Goal: Task Accomplishment & Management: Use online tool/utility

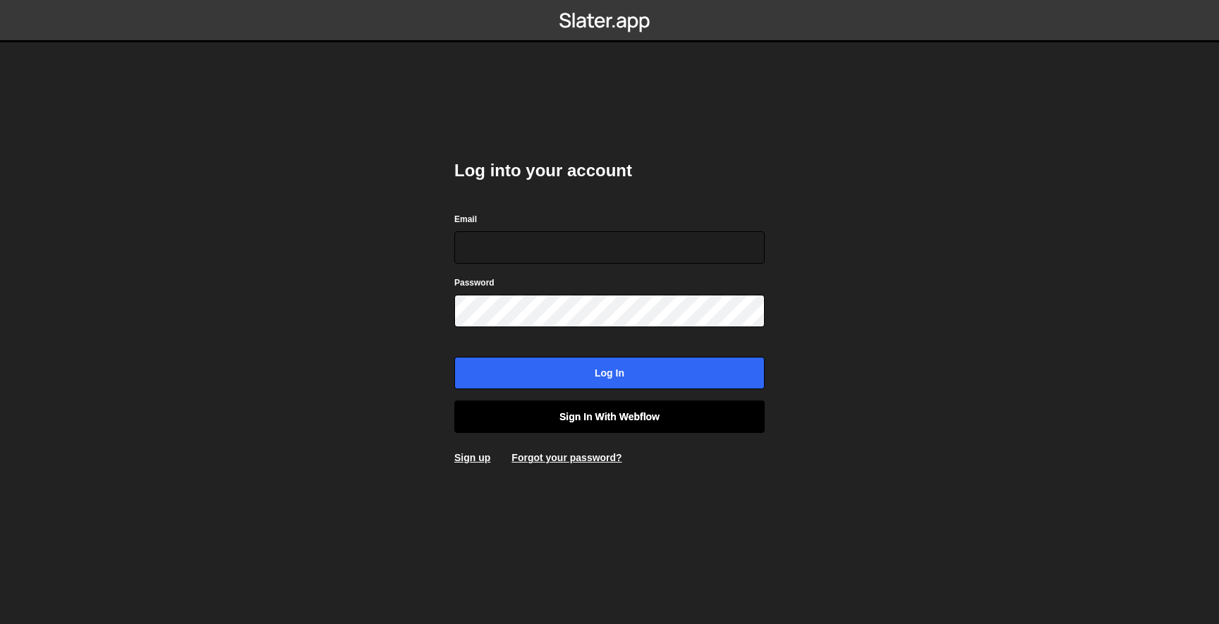
click at [597, 426] on link "Sign in with Webflow" at bounding box center [609, 417] width 310 height 32
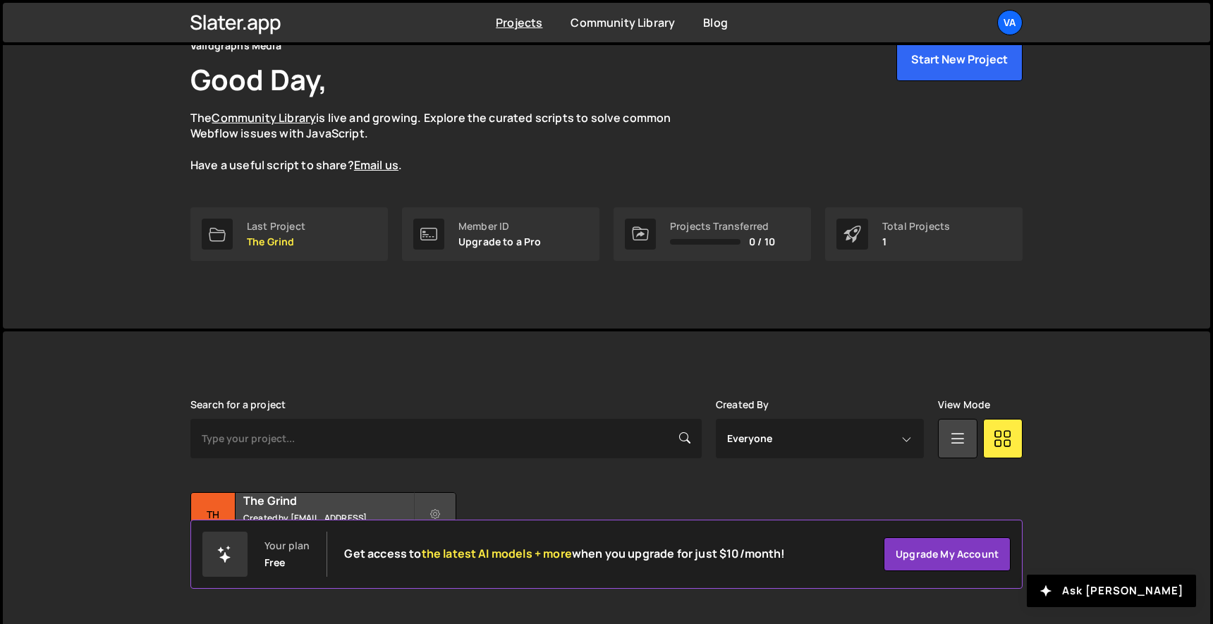
scroll to position [68, 0]
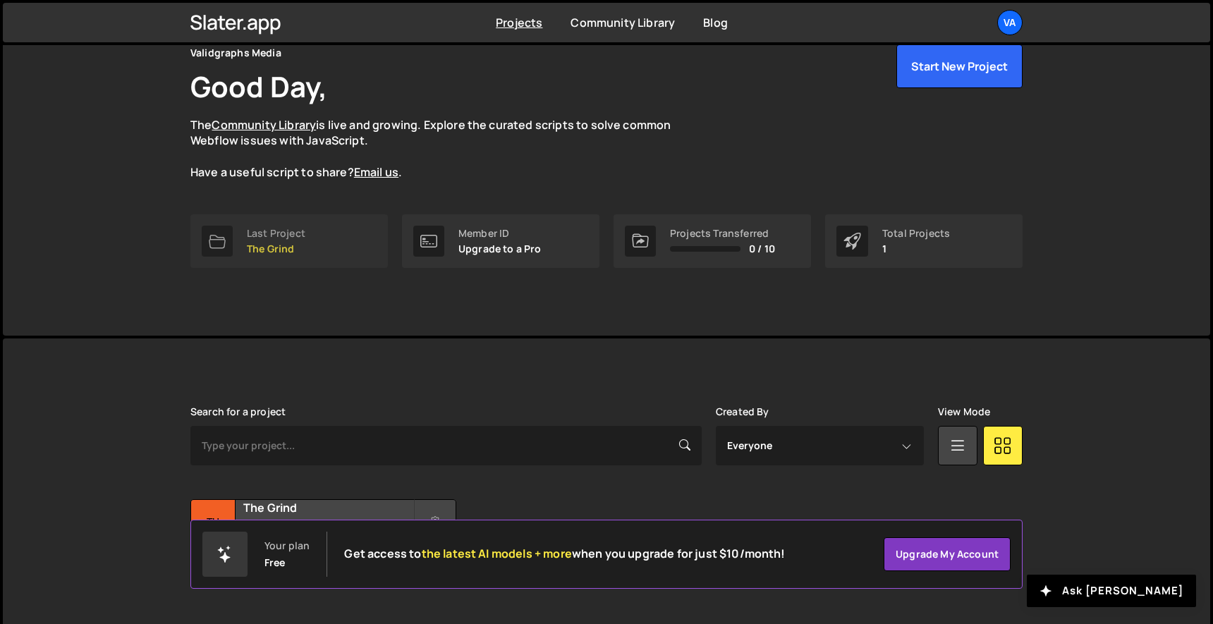
click at [267, 243] on p "The Grind" at bounding box center [276, 248] width 59 height 11
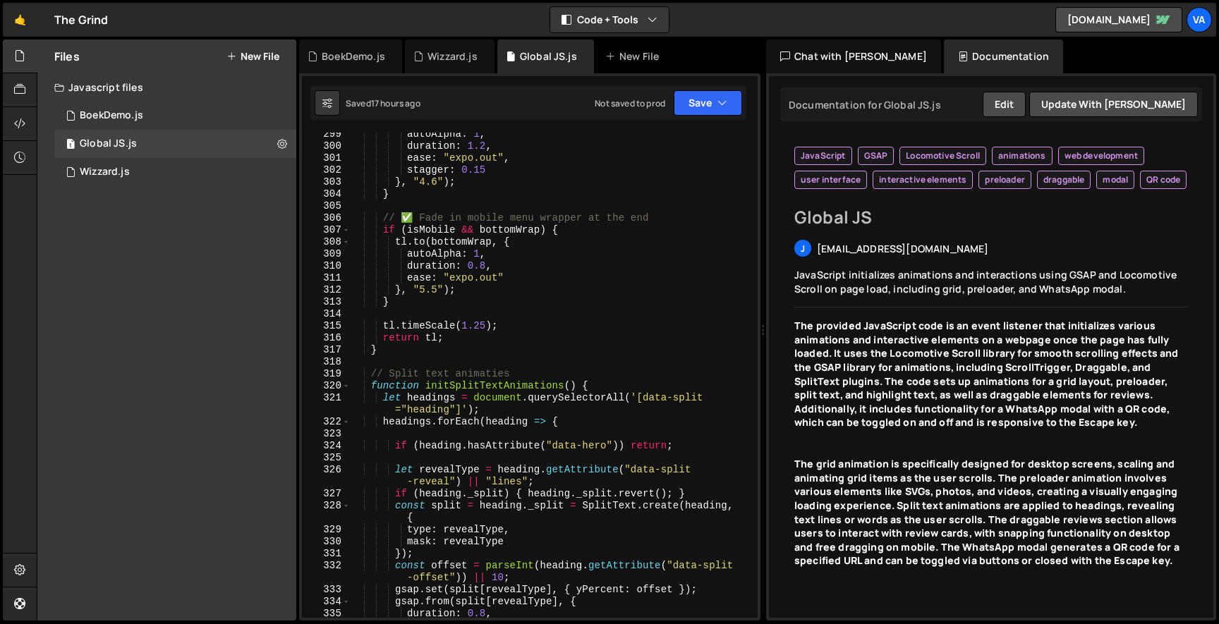
scroll to position [3942, 0]
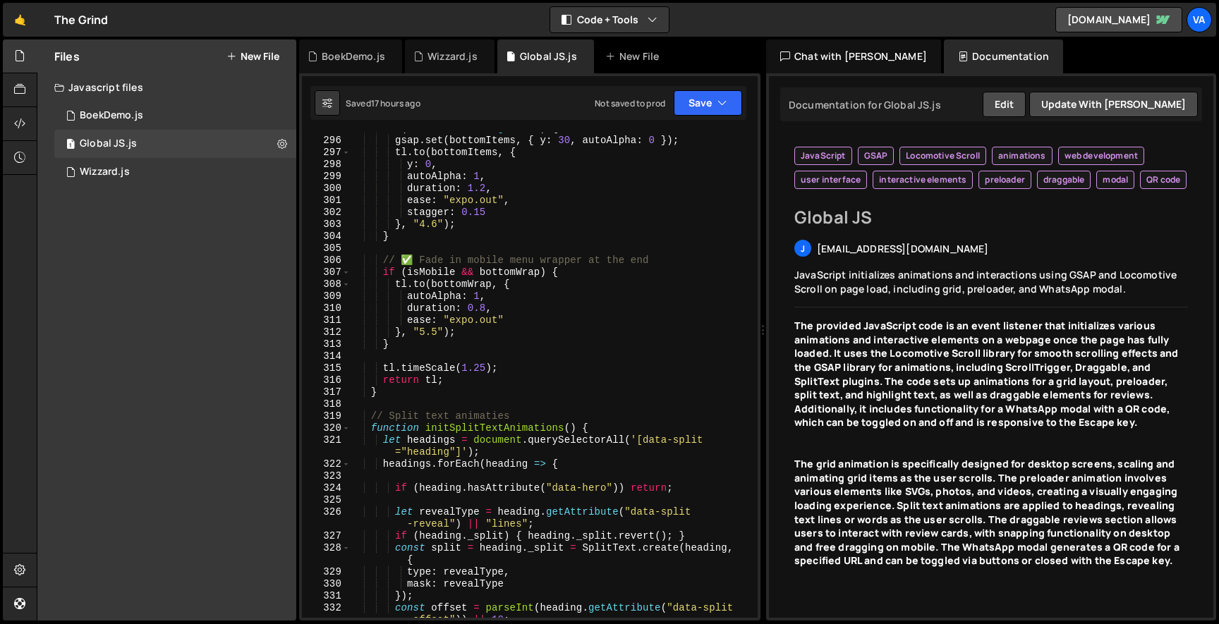
click at [371, 279] on div "if ( bottomItems . length > 0 ) { gsap . set ( bottomItems , { y : 30 , autoAlp…" at bounding box center [551, 383] width 402 height 521
click at [376, 273] on div "if ( bottomItems . length > 0 ) { gsap . set ( bottomItems , { y : 30 , autoAlp…" at bounding box center [551, 383] width 402 height 521
type textarea "/* if (isMobile && bottomWrap) {"
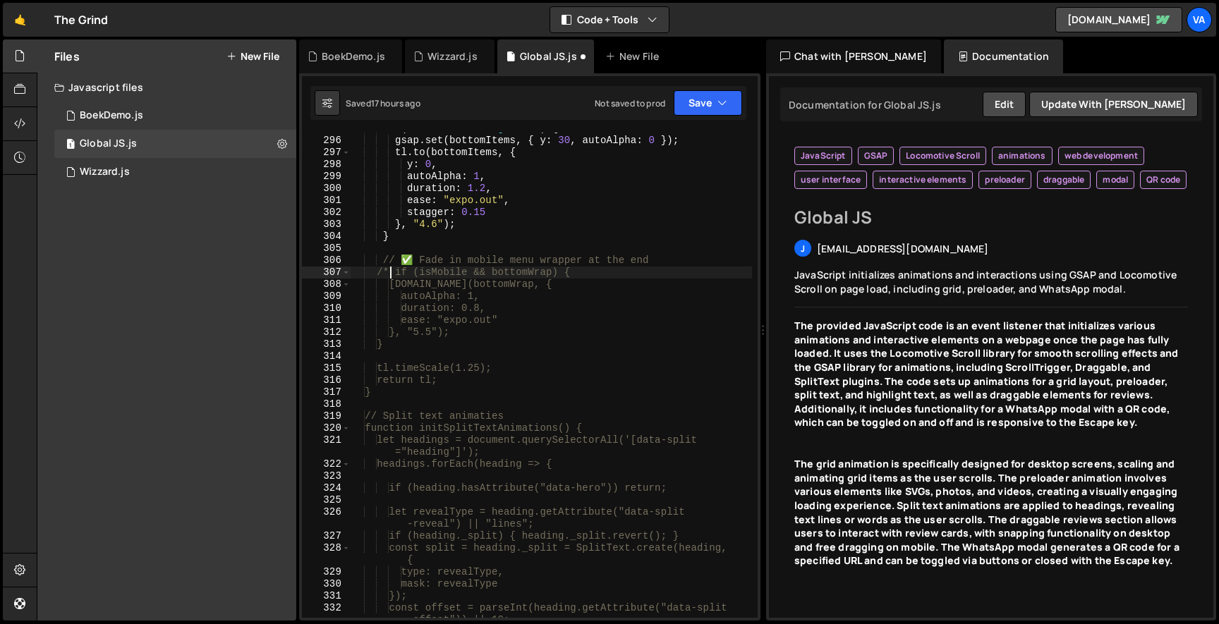
click at [456, 352] on div "if ( bottomItems . length > 0 ) { gsap . set ( bottomItems , { y : 30 , autoAlp…" at bounding box center [551, 383] width 402 height 521
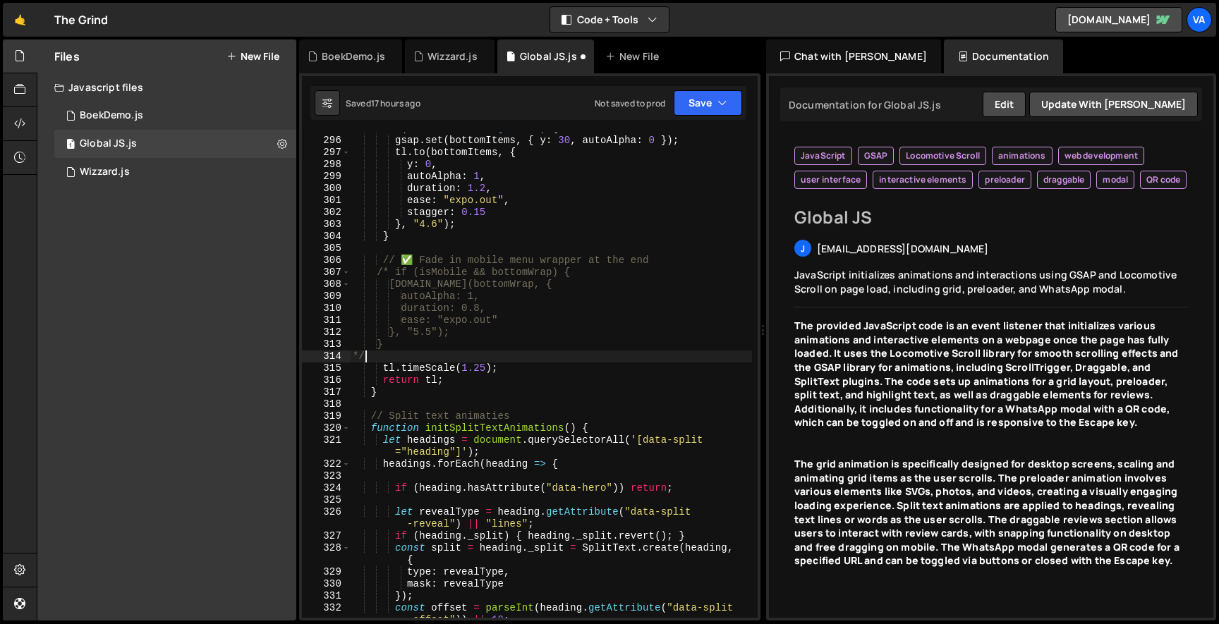
click at [685, 117] on div "Saved 17 hours ago Not saved to prod Upgrade to Edit Save Save to Staging S Sav…" at bounding box center [528, 103] width 436 height 34
click at [687, 111] on button "Save" at bounding box center [707, 102] width 68 height 25
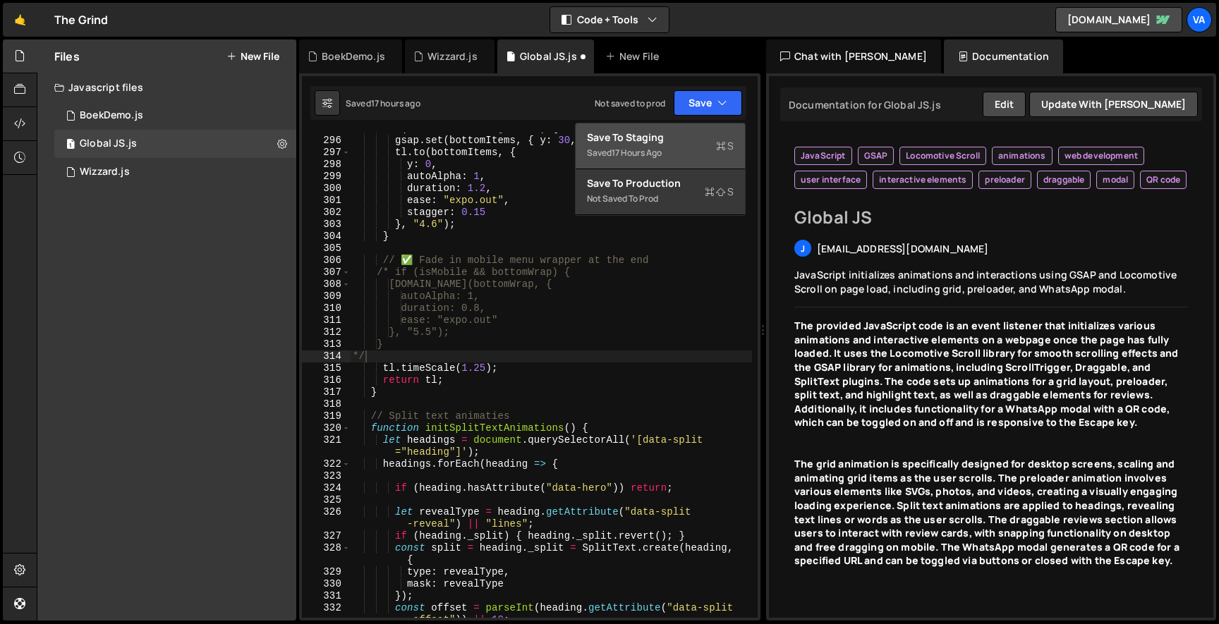
click at [682, 133] on div "Save to Staging S" at bounding box center [660, 137] width 147 height 14
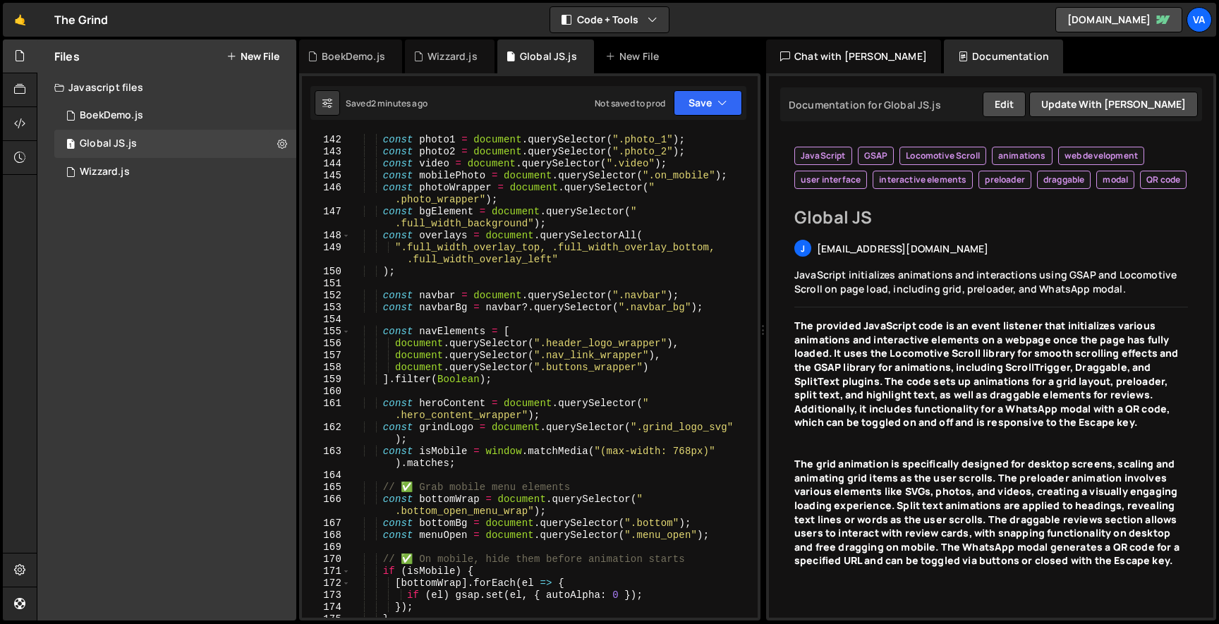
scroll to position [1796, 0]
click at [385, 500] on div "const svgWrapper = document . querySelector ( " .svg_animation_wrapper" ) ; con…" at bounding box center [551, 370] width 402 height 521
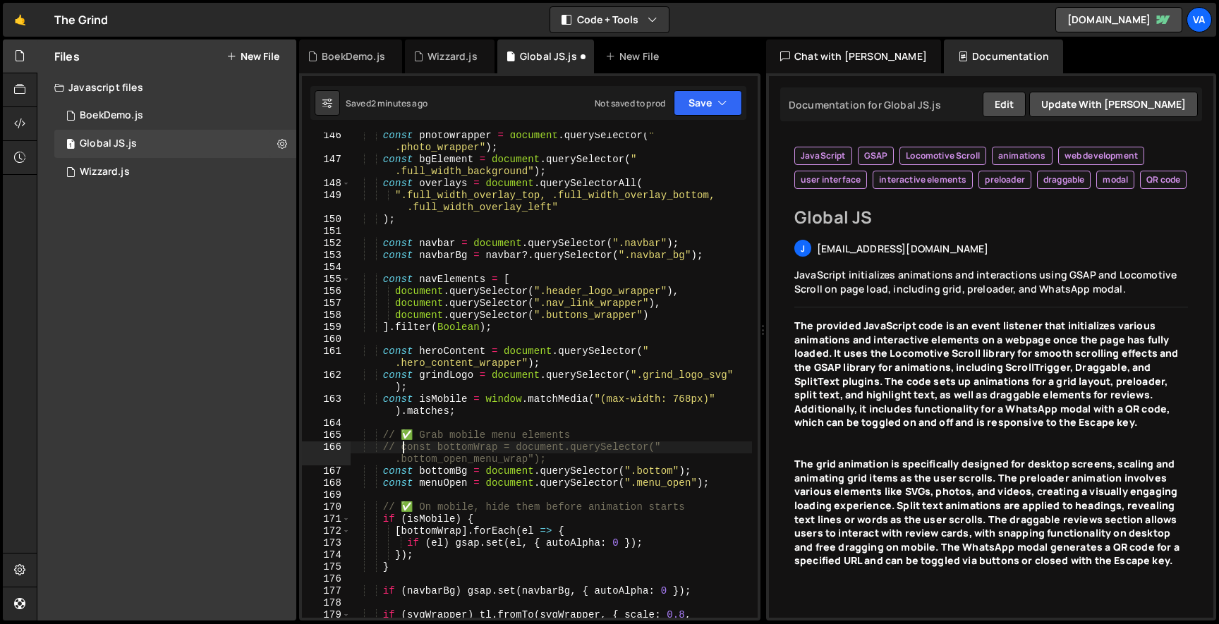
scroll to position [1851, 0]
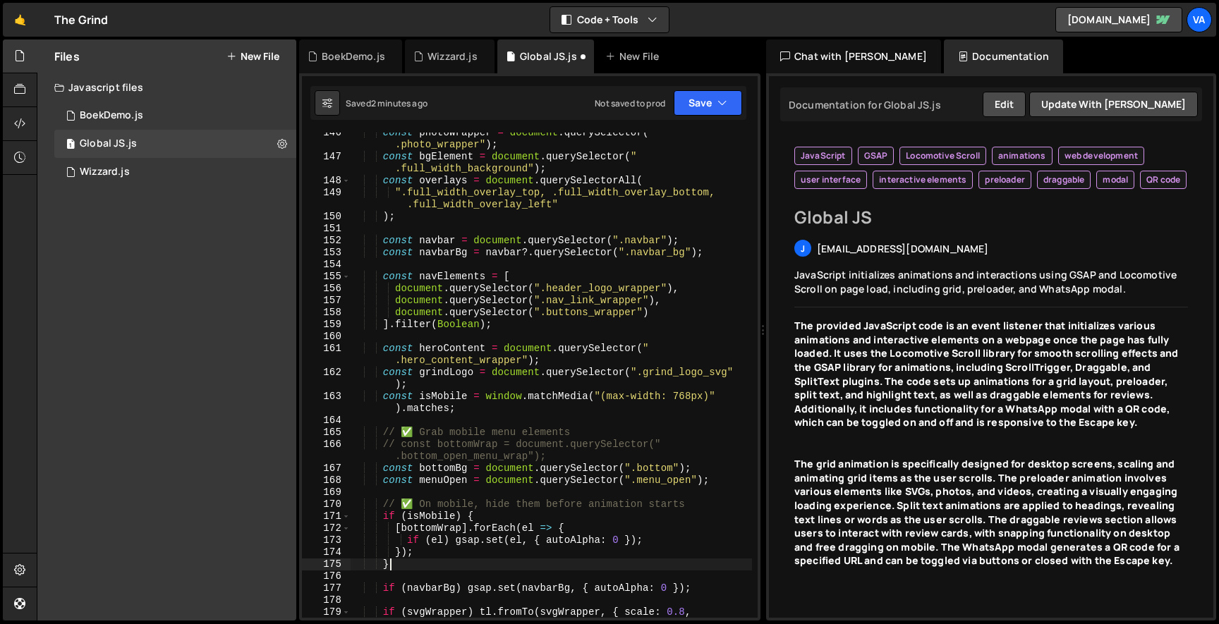
click at [392, 568] on div "const photoWrapper = document . querySelector ( " .photo_wrapper" ) ; const bgE…" at bounding box center [551, 393] width 402 height 533
click at [397, 446] on div "const photoWrapper = document . querySelector ( " .photo_wrapper" ) ; const bgE…" at bounding box center [551, 393] width 402 height 533
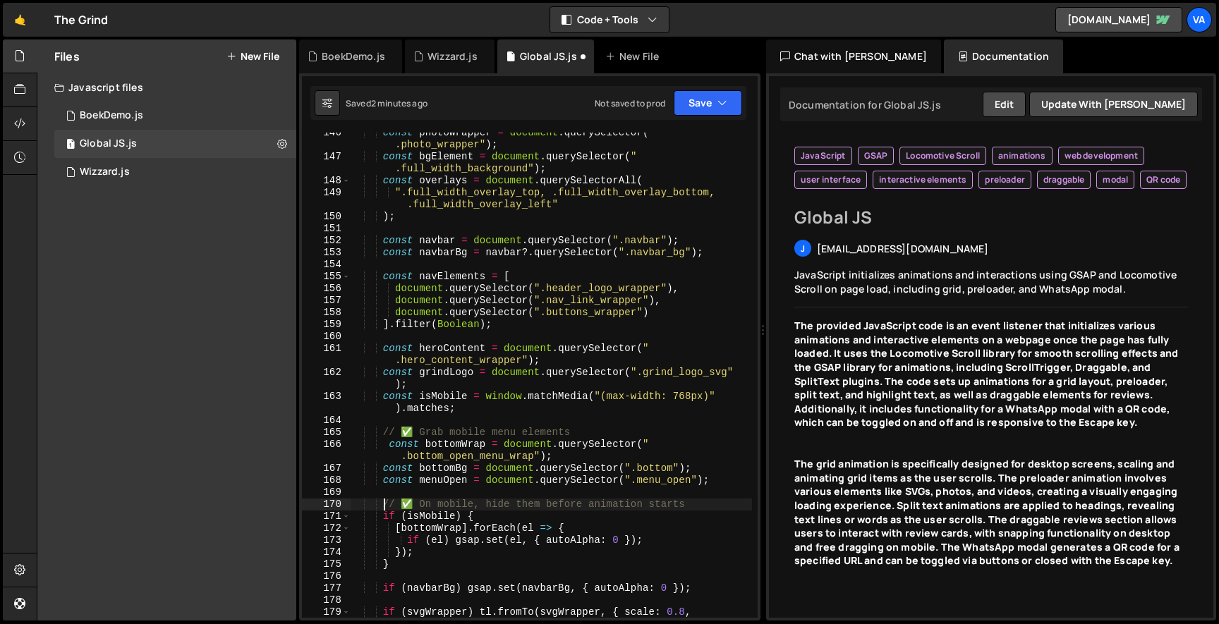
click at [382, 511] on div "const photoWrapper = document . querySelector ( " .photo_wrapper" ) ; const bgE…" at bounding box center [551, 393] width 402 height 533
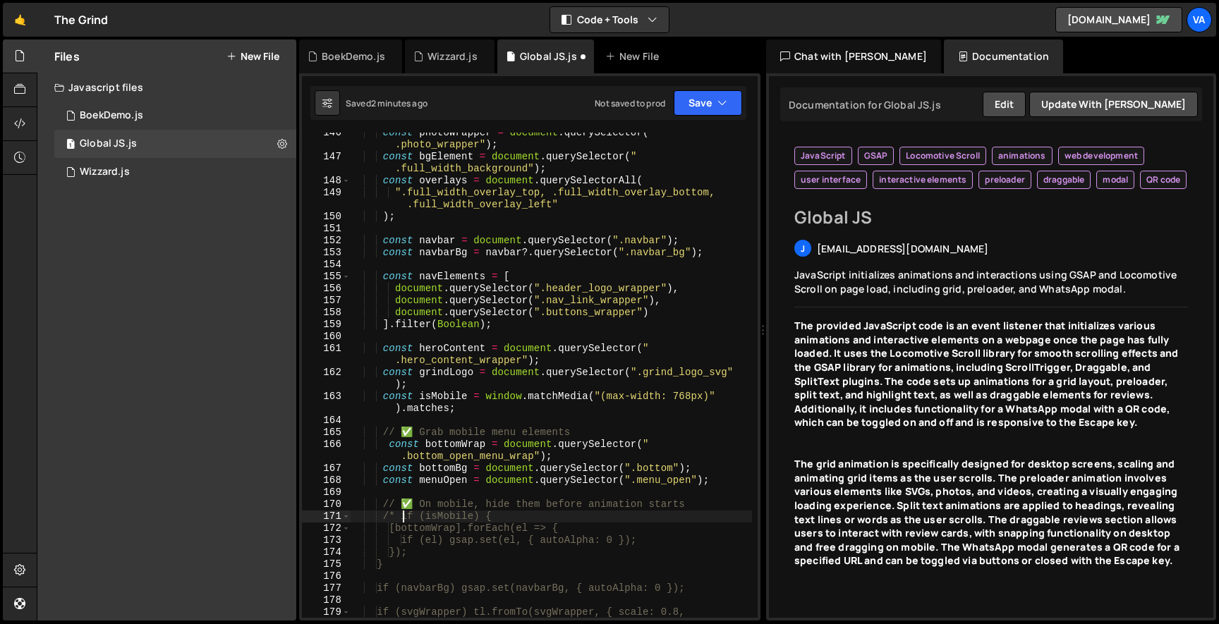
click at [408, 565] on div "const photoWrapper = document . querySelector ( " .photo_wrapper" ) ; const bgE…" at bounding box center [551, 393] width 402 height 533
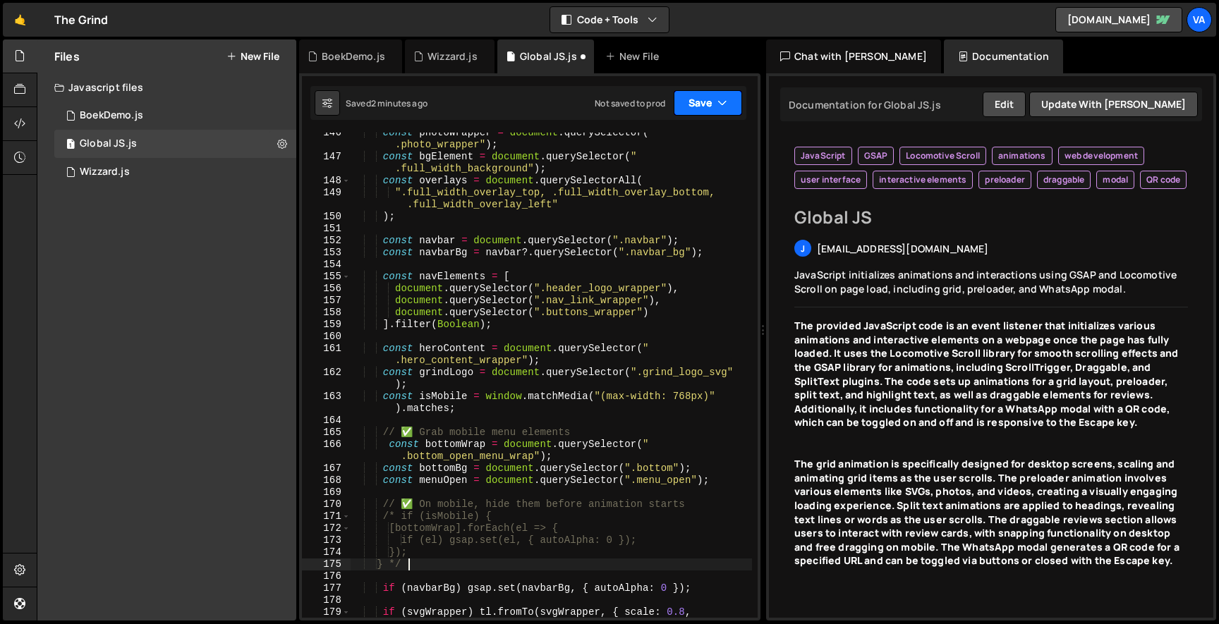
click at [681, 106] on button "Save" at bounding box center [707, 102] width 68 height 25
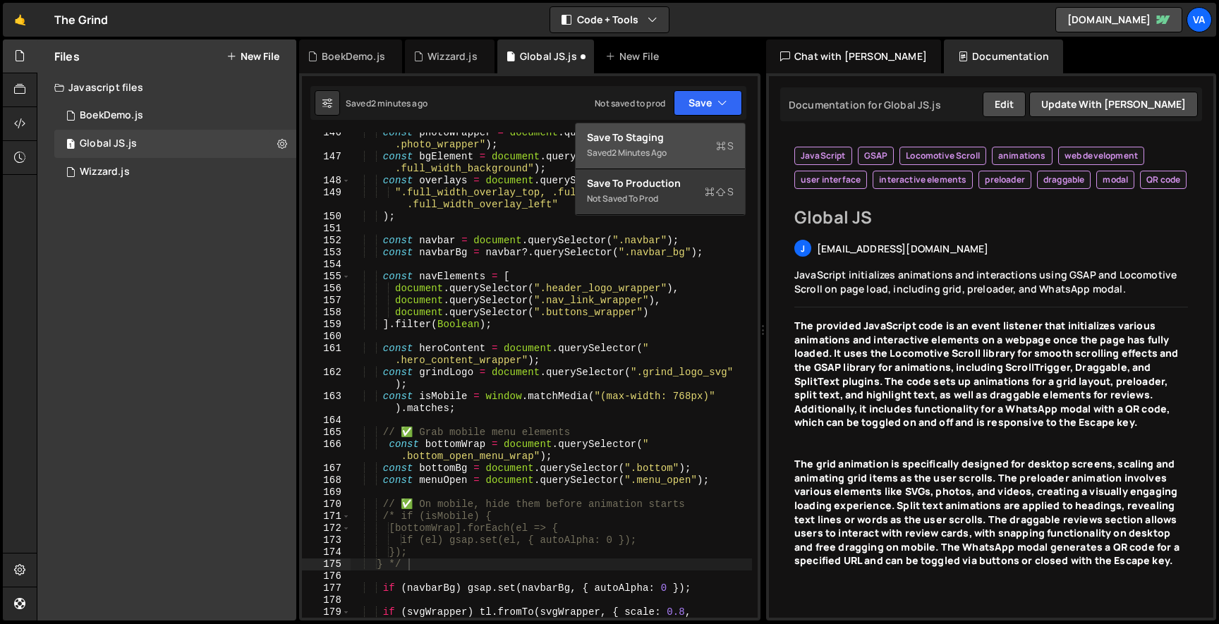
click at [678, 147] on div "Saved 2 minutes ago" at bounding box center [660, 153] width 147 height 17
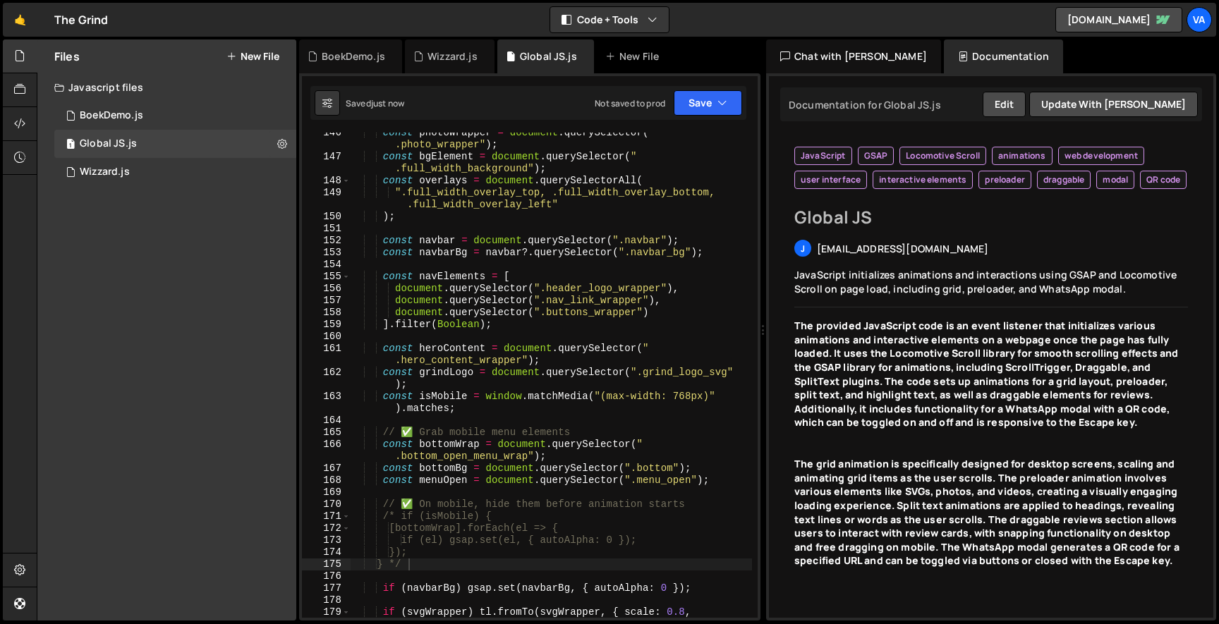
type textarea "[bottomWrap].forEach(el => {"
click at [520, 532] on div "const photoWrapper = document . querySelector ( " .photo_wrapper" ) ; const bgE…" at bounding box center [551, 393] width 402 height 533
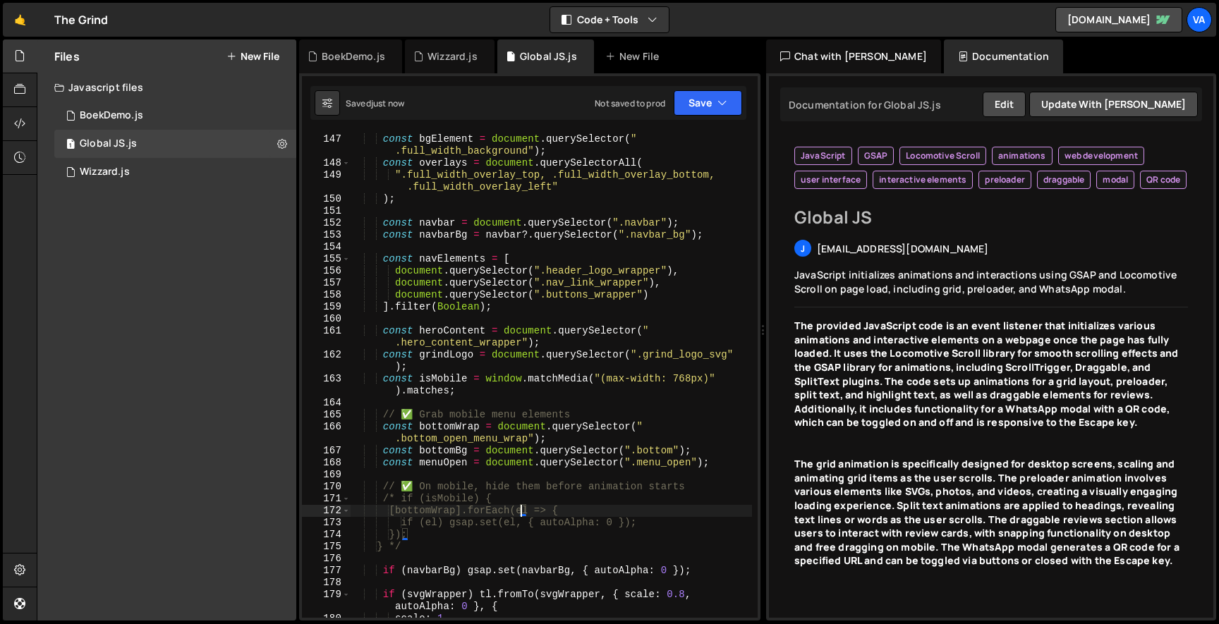
scroll to position [1870, 0]
